Goal: Task Accomplishment & Management: Complete application form

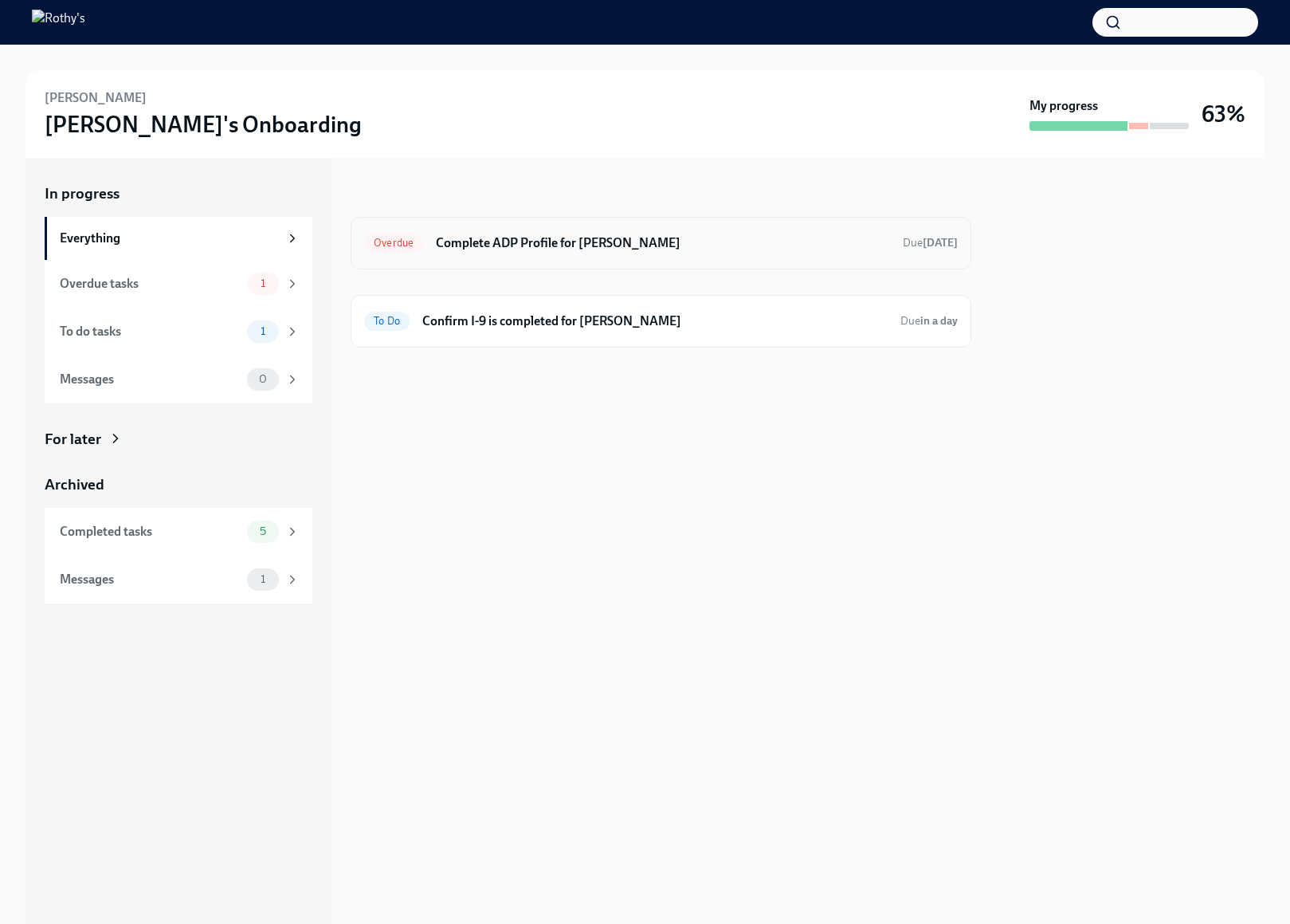
click at [667, 263] on div "Overdue Complete ADP Profile for Taicha Collado Guerrero Due today" at bounding box center [660, 243] width 621 height 53
click at [662, 244] on h6 "Complete ADP Profile for Taicha Collado Guerrero" at bounding box center [663, 243] width 455 height 18
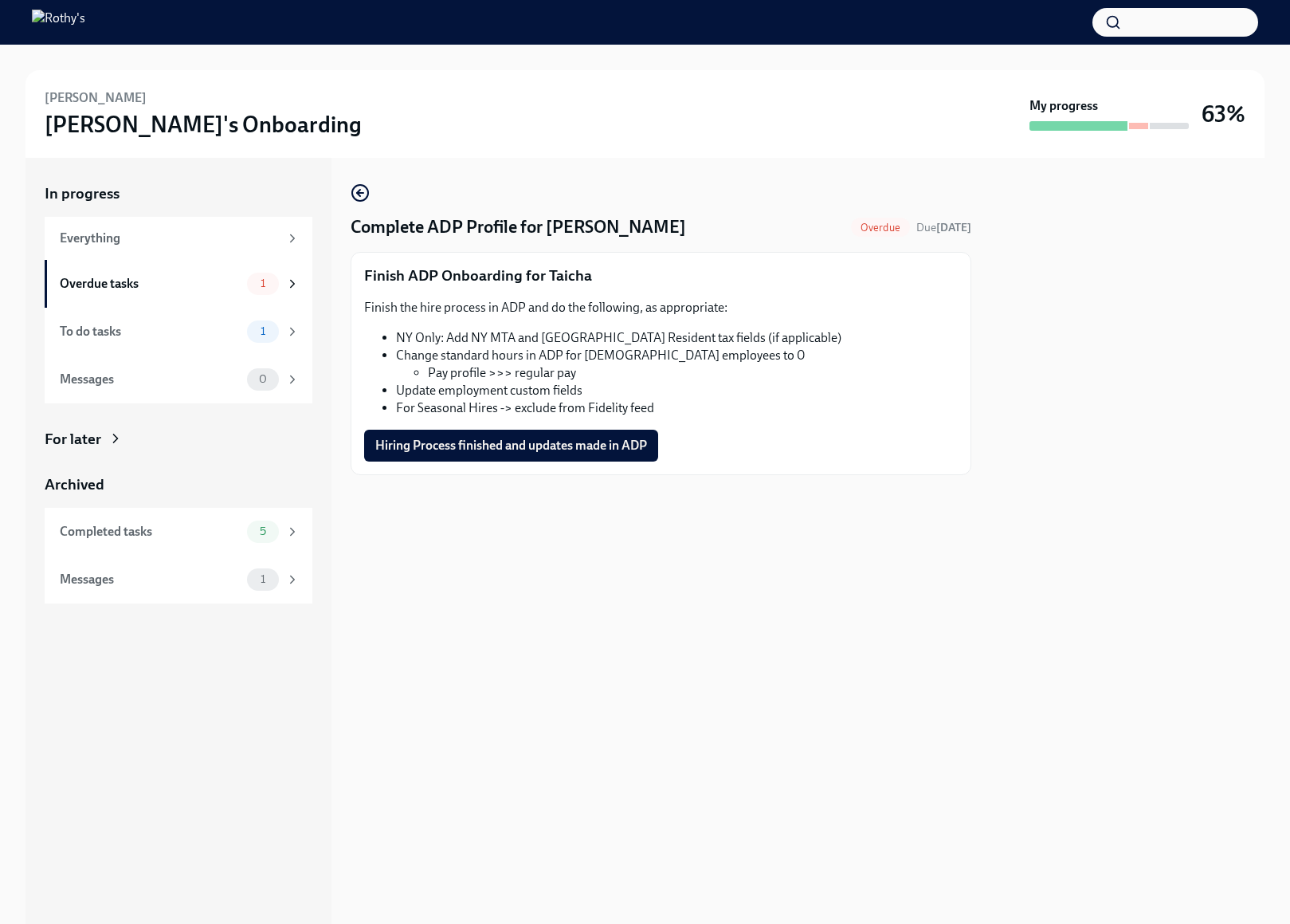
click at [535, 468] on div "Finish ADP Onboarding for Taicha Finish the hire process in ADP and do the foll…" at bounding box center [660, 363] width 621 height 223
click at [532, 445] on span "Hiring Process finished and updates made in ADP" at bounding box center [511, 446] width 271 height 16
